Goal: Information Seeking & Learning: Understand process/instructions

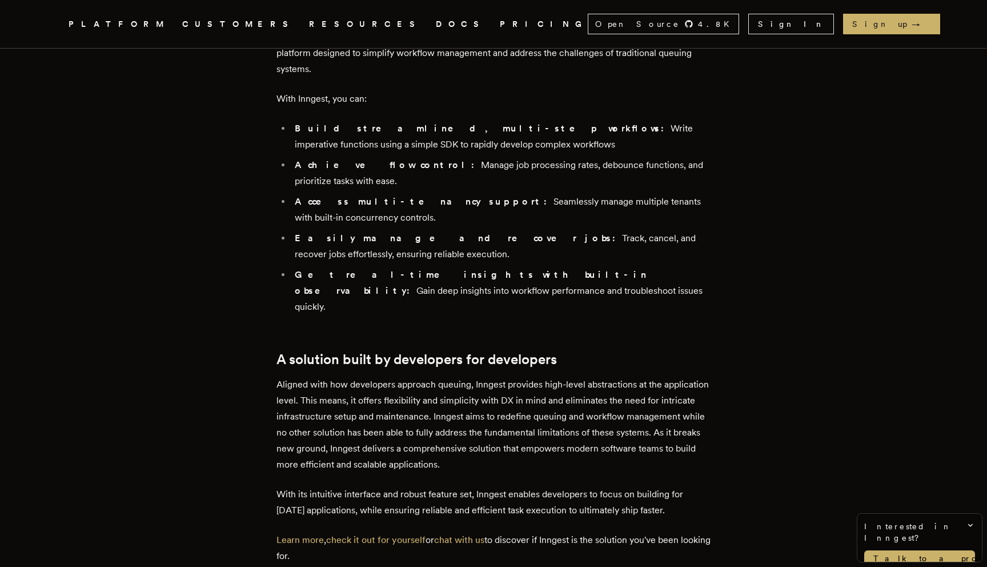
scroll to position [3638, 0]
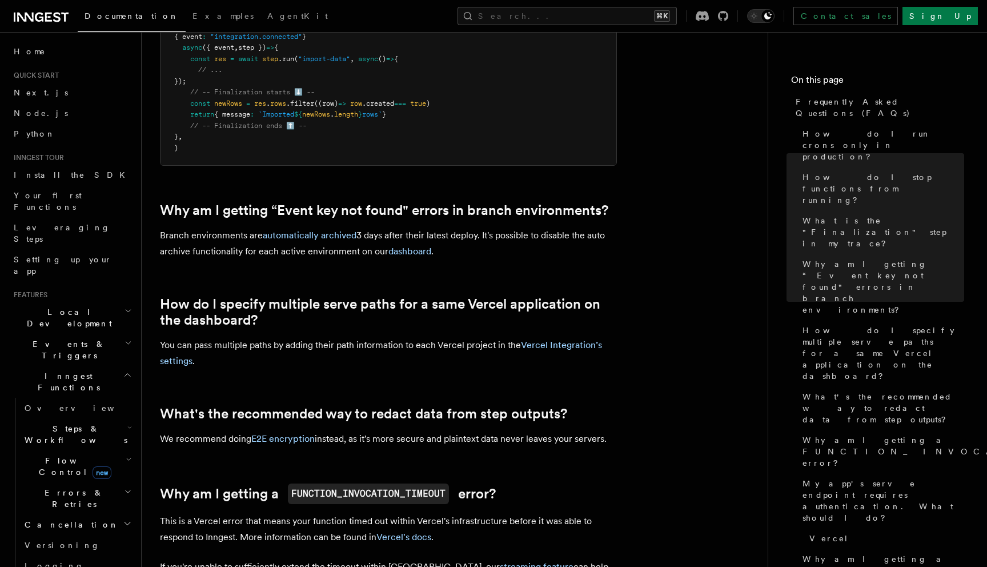
scroll to position [809, 0]
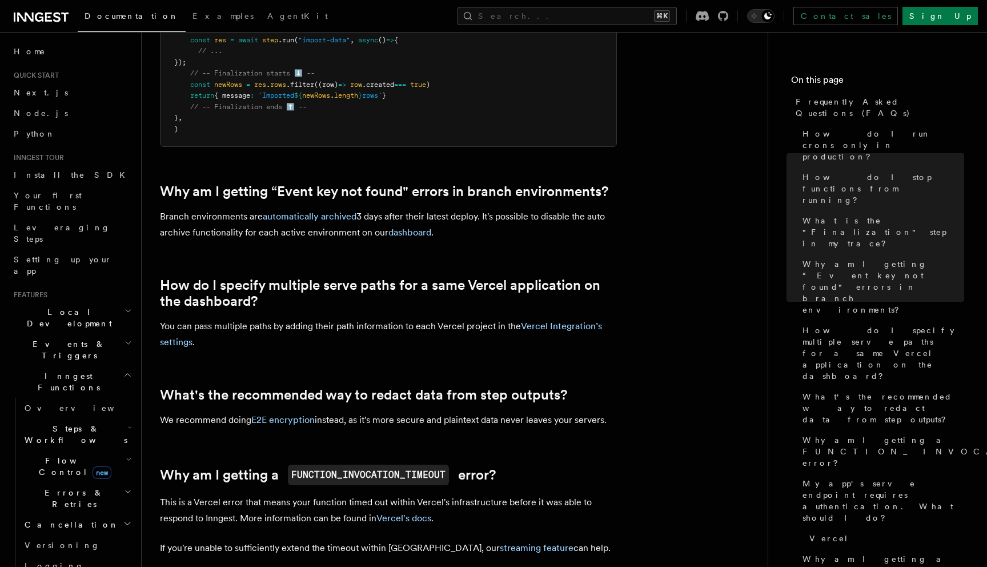
click at [108, 482] on h2 "Errors & Retries" at bounding box center [77, 498] width 114 height 32
click at [75, 514] on link "Overview" at bounding box center [82, 524] width 103 height 21
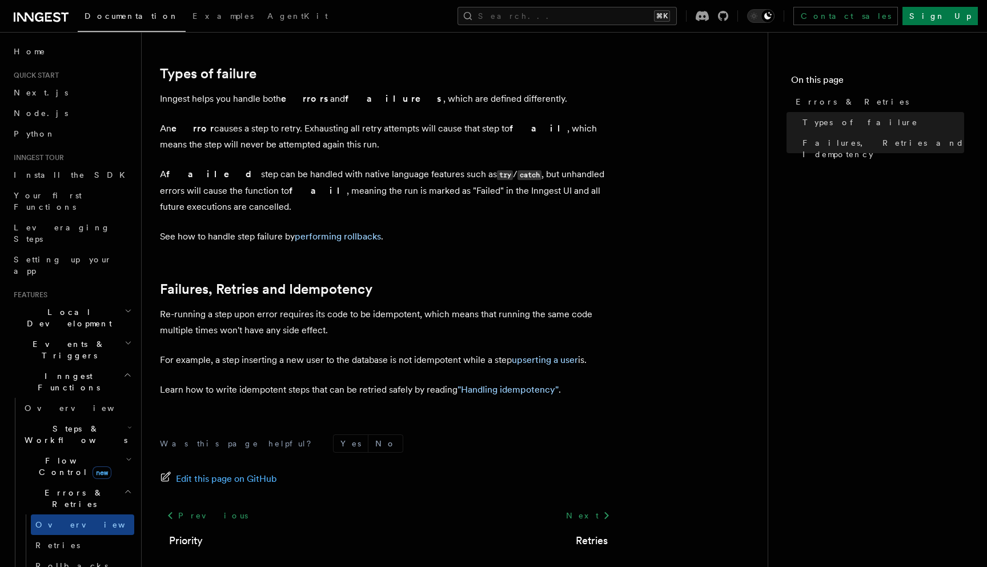
scroll to position [415, 0]
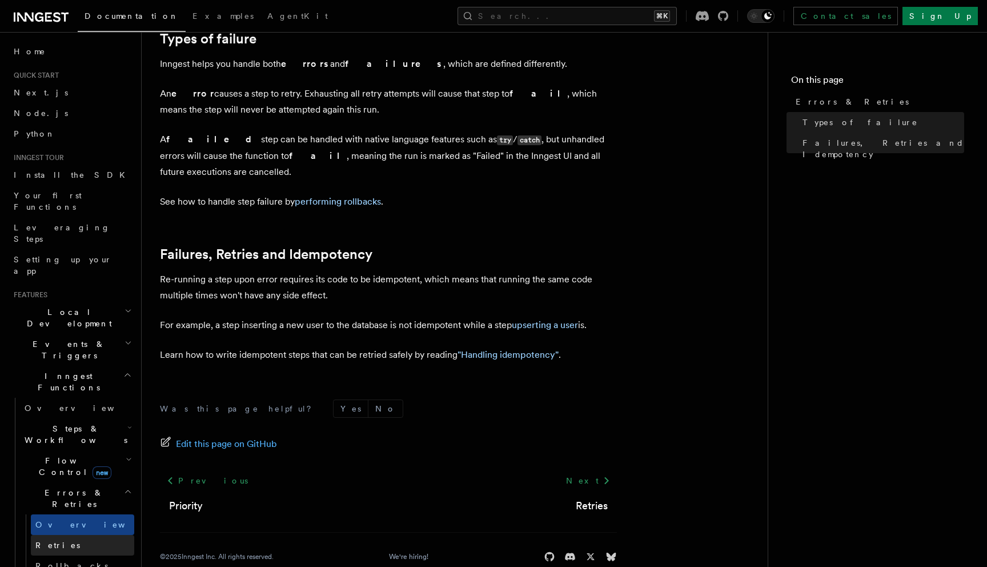
click at [62, 535] on link "Retries" at bounding box center [82, 545] width 103 height 21
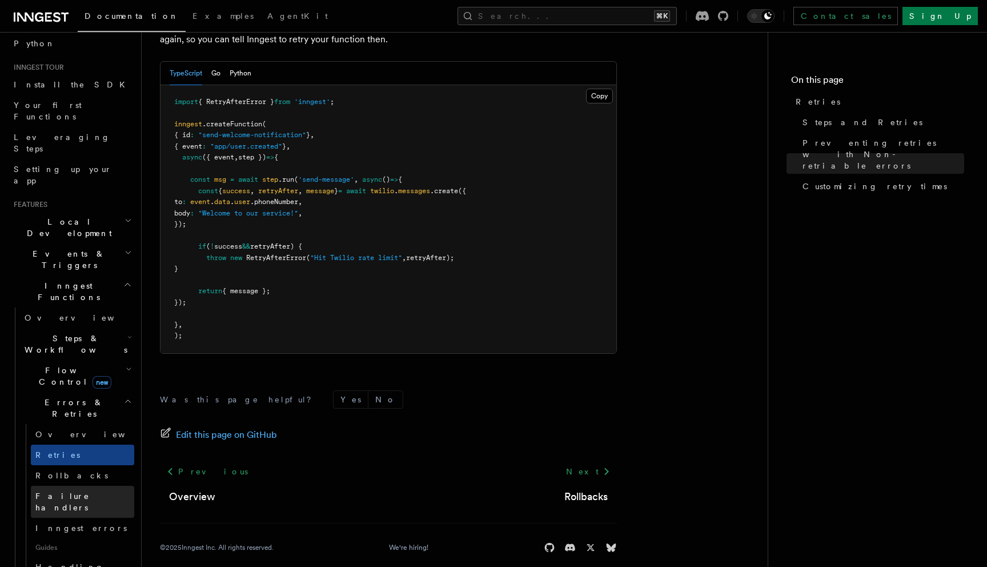
scroll to position [91, 0]
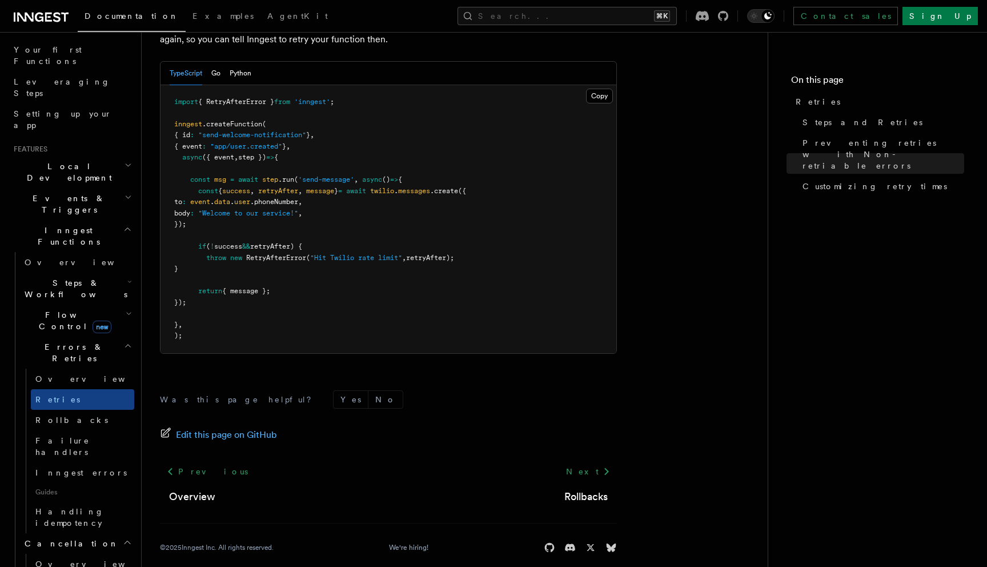
scroll to position [147, 0]
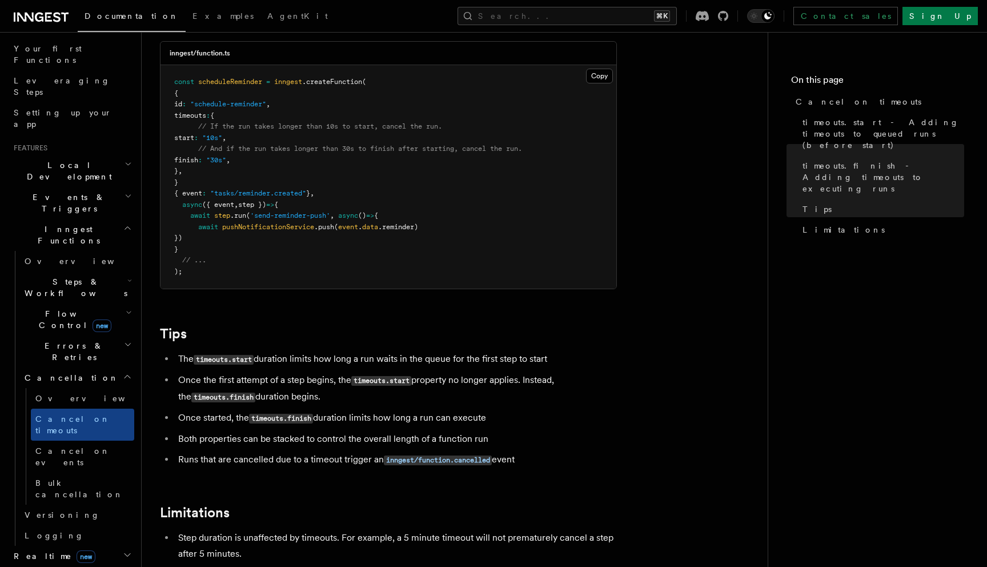
scroll to position [654, 0]
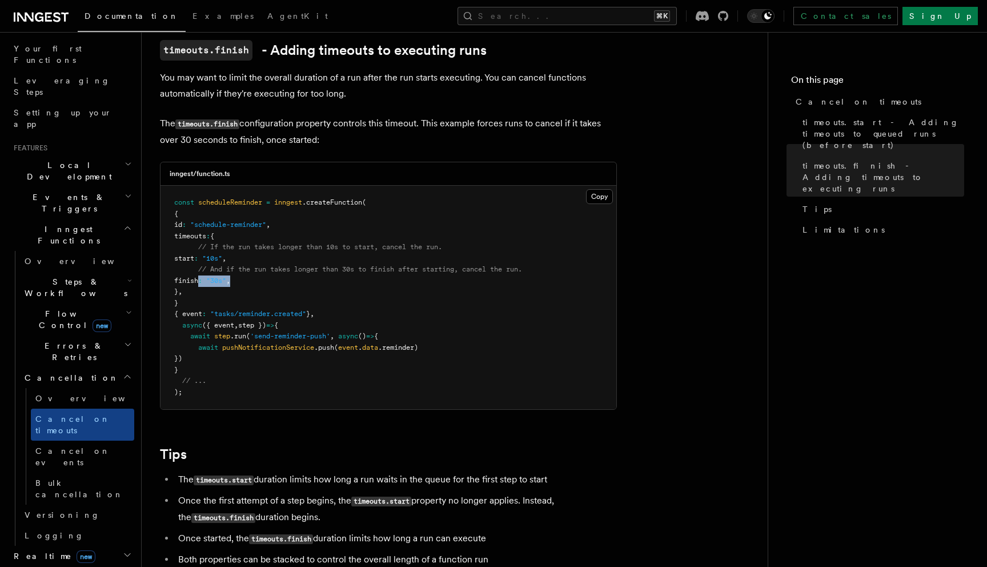
drag, startPoint x: 197, startPoint y: 266, endPoint x: 267, endPoint y: 271, distance: 69.9
click at [267, 271] on pre "const scheduleReminder = inngest .createFunction ( { id : "schedule-reminder" ,…" at bounding box center [388, 297] width 456 height 223
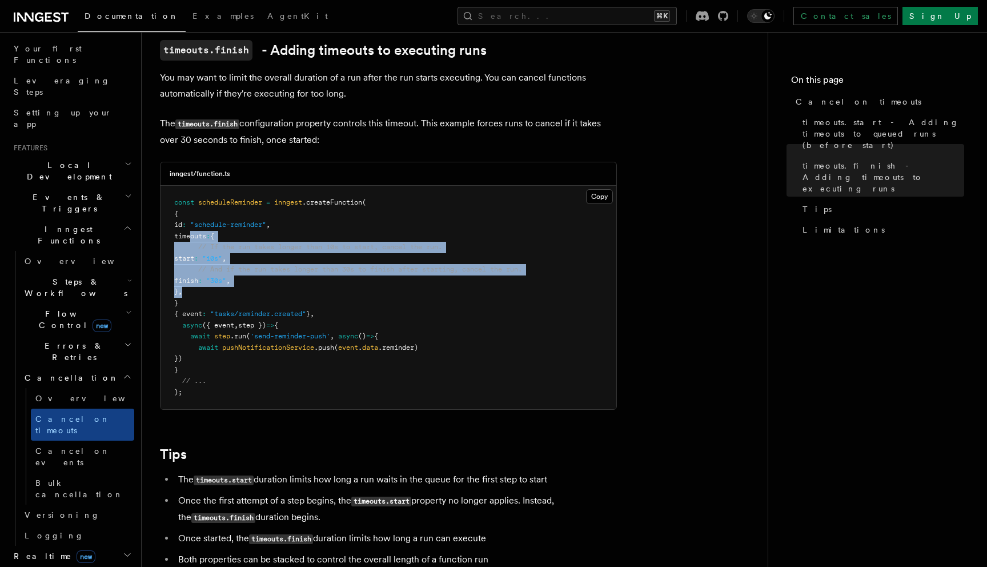
drag, startPoint x: 191, startPoint y: 220, endPoint x: 206, endPoint y: 273, distance: 54.6
click at [206, 273] on pre "const scheduleReminder = inngest .createFunction ( { id : "schedule-reminder" ,…" at bounding box center [388, 297] width 456 height 223
copy code "timeouts : { // If the run takes longer than 10s to start, cancel the run. star…"
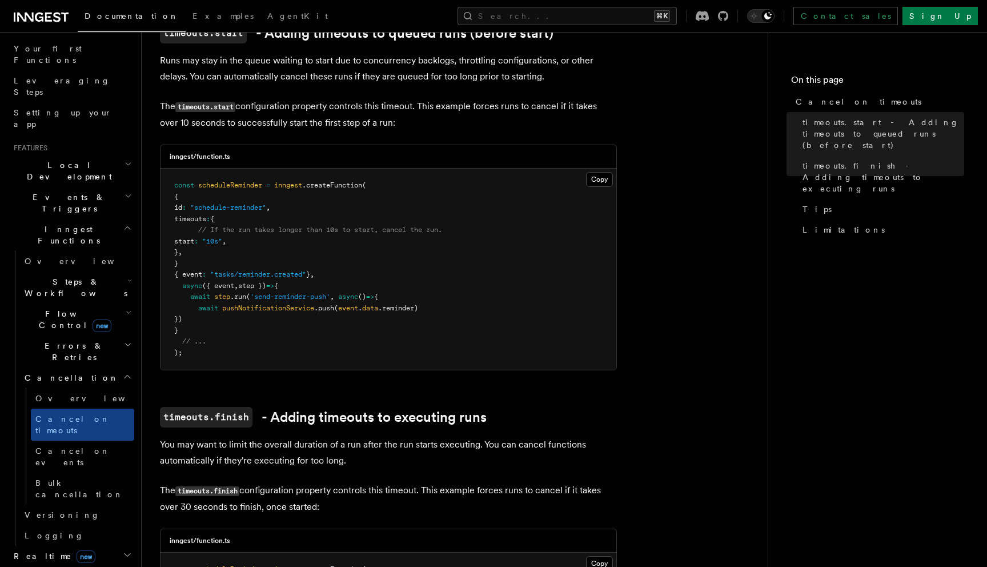
scroll to position [274, 0]
